Goal: Information Seeking & Learning: Check status

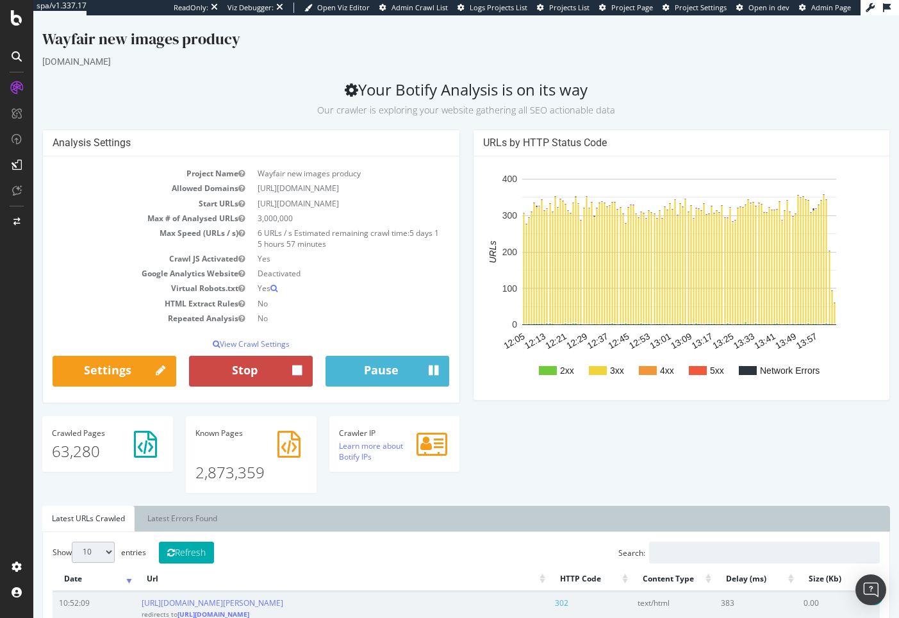
click at [237, 356] on button "Stop" at bounding box center [251, 371] width 124 height 31
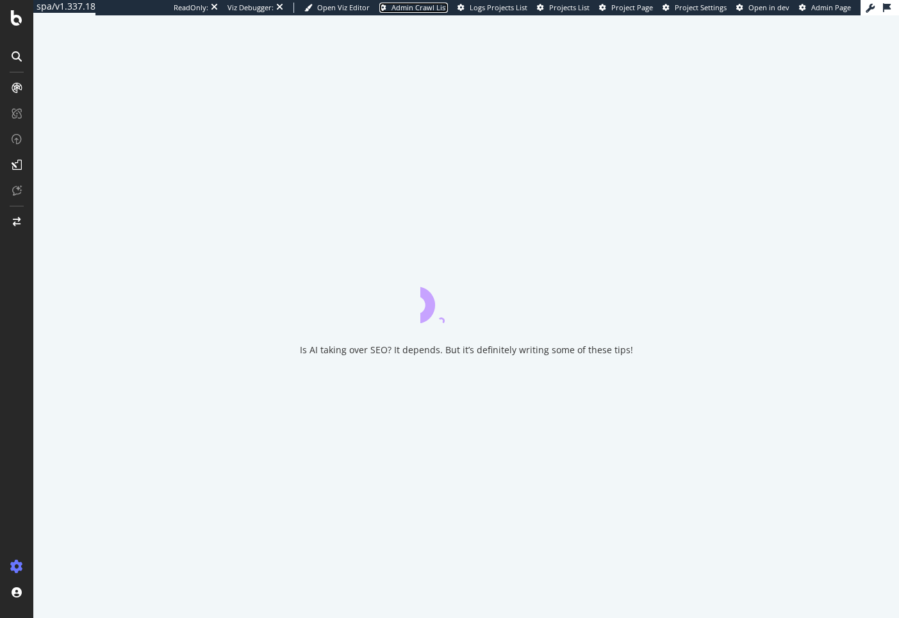
click at [392, 4] on span "Admin Crawl List" at bounding box center [420, 8] width 56 height 10
click at [799, 5] on link "Admin Page" at bounding box center [825, 8] width 52 height 10
